Goal: Find specific page/section: Find specific page/section

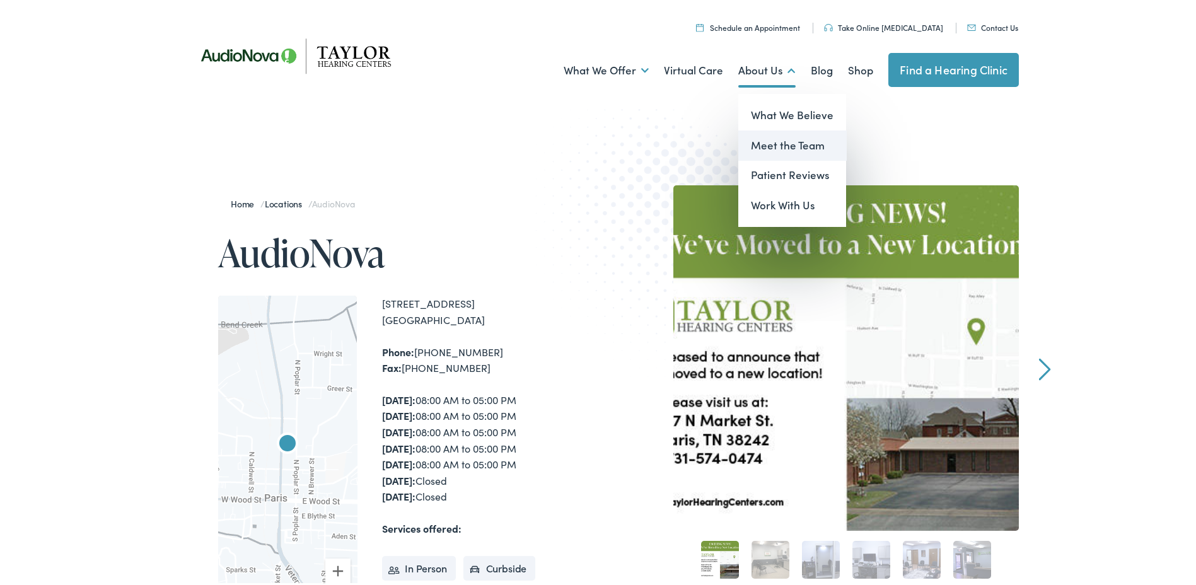
click at [755, 138] on link "Meet the Team" at bounding box center [792, 143] width 108 height 30
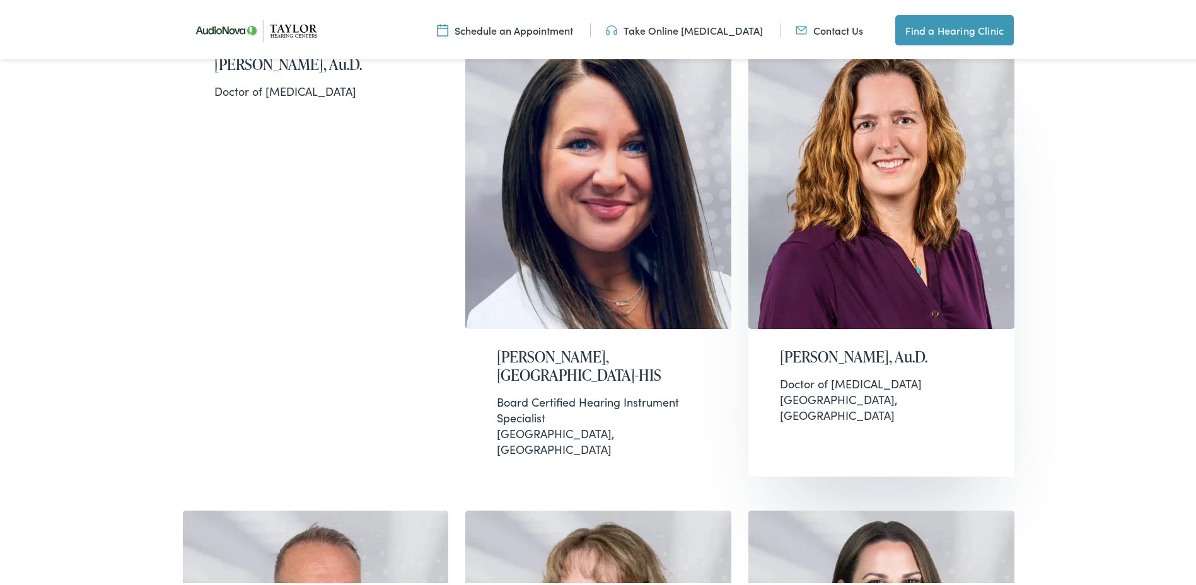
scroll to position [441, 0]
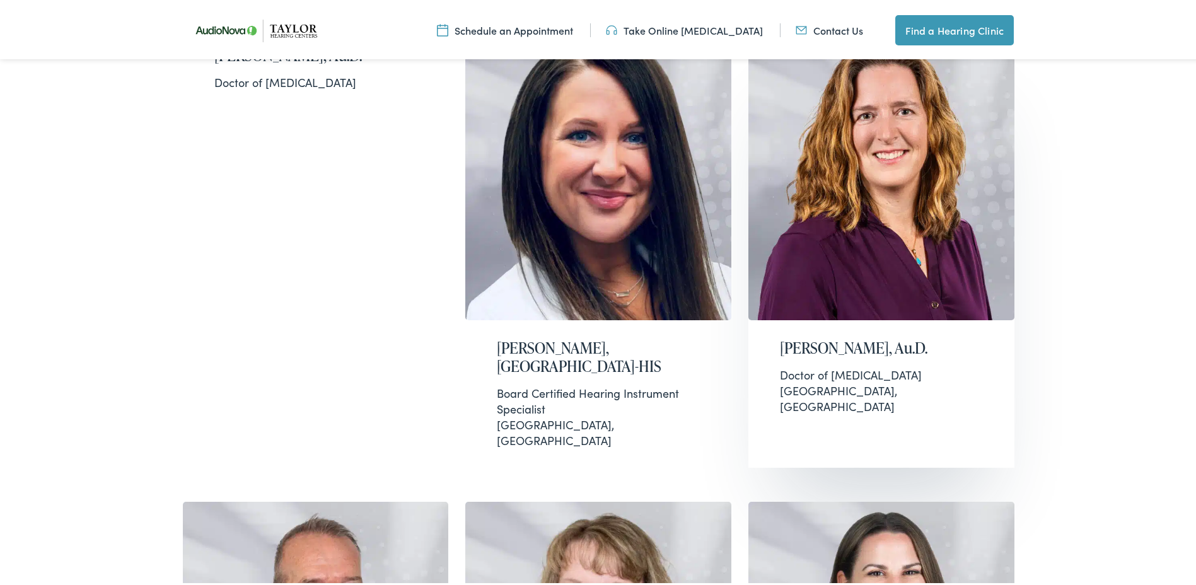
click at [854, 150] on img at bounding box center [882, 171] width 266 height 293
